Goal: Find specific page/section: Find specific page/section

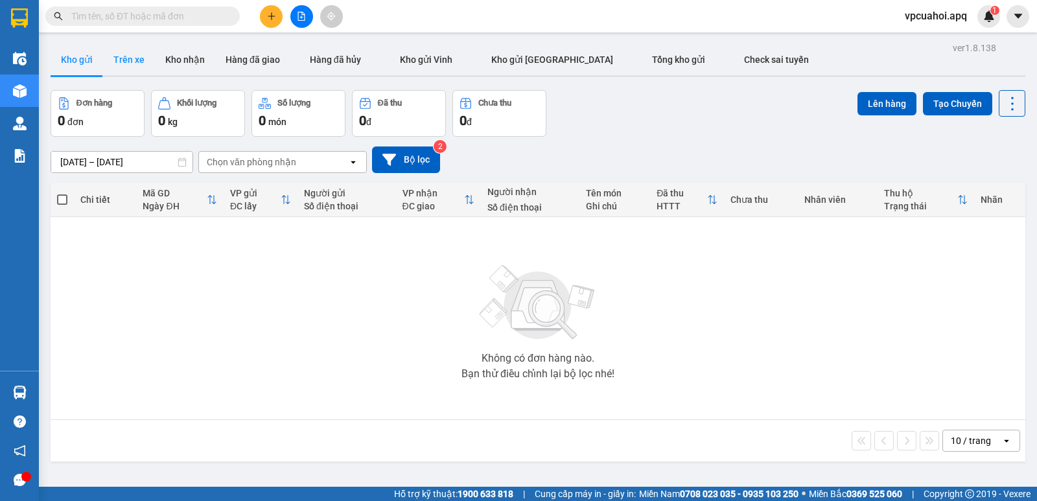
click at [139, 60] on button "Trên xe" at bounding box center [129, 59] width 52 height 31
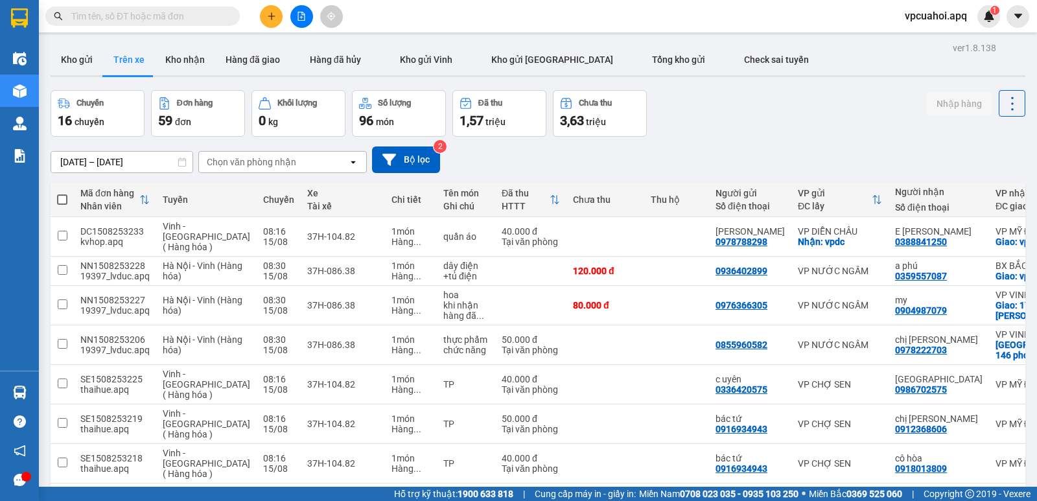
click at [301, 164] on div "Chọn văn phòng nhận" at bounding box center [273, 162] width 149 height 21
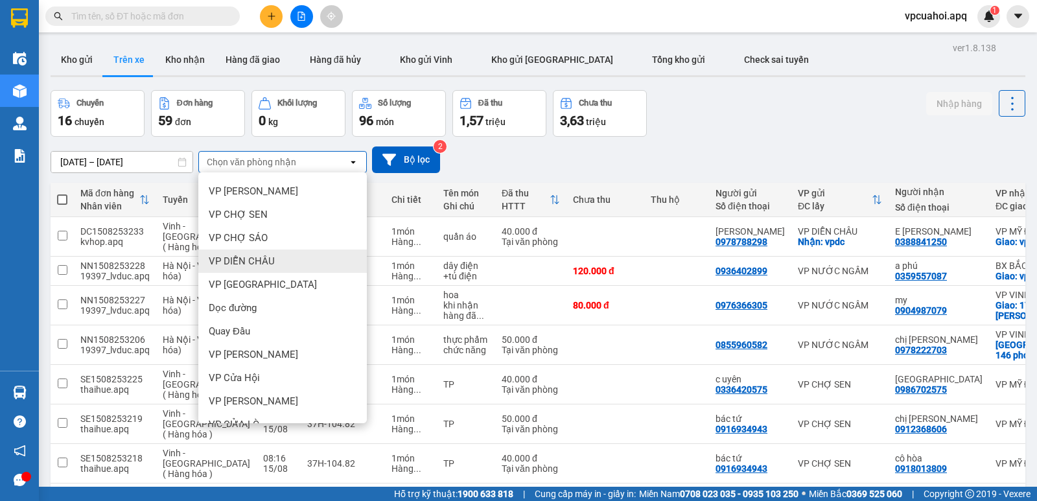
scroll to position [156, 0]
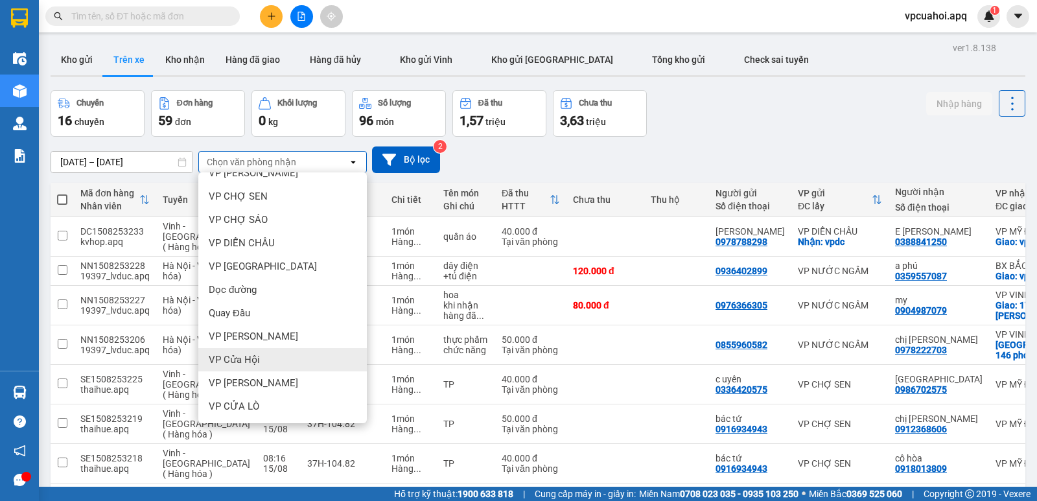
click at [255, 359] on span "VP Cửa Hội" at bounding box center [234, 359] width 51 height 13
